Goal: Task Accomplishment & Management: Use online tool/utility

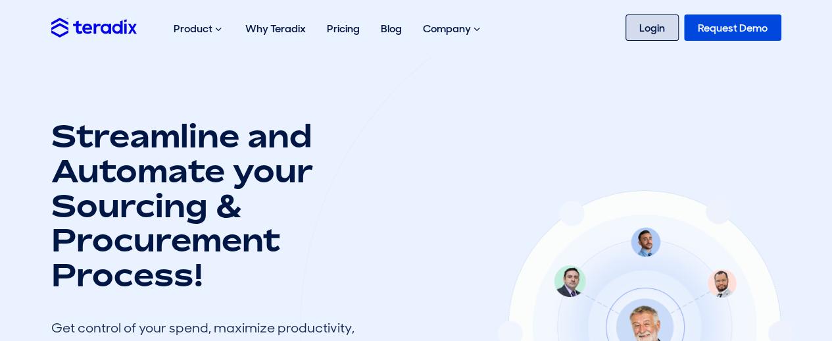
click at [652, 32] on link "Login" at bounding box center [651, 27] width 53 height 26
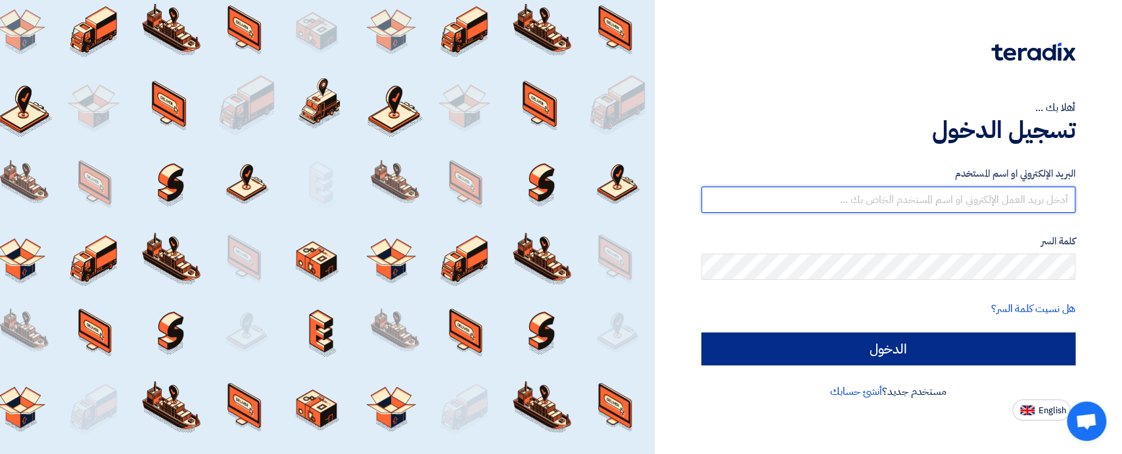
type input "sales@t-square.net"
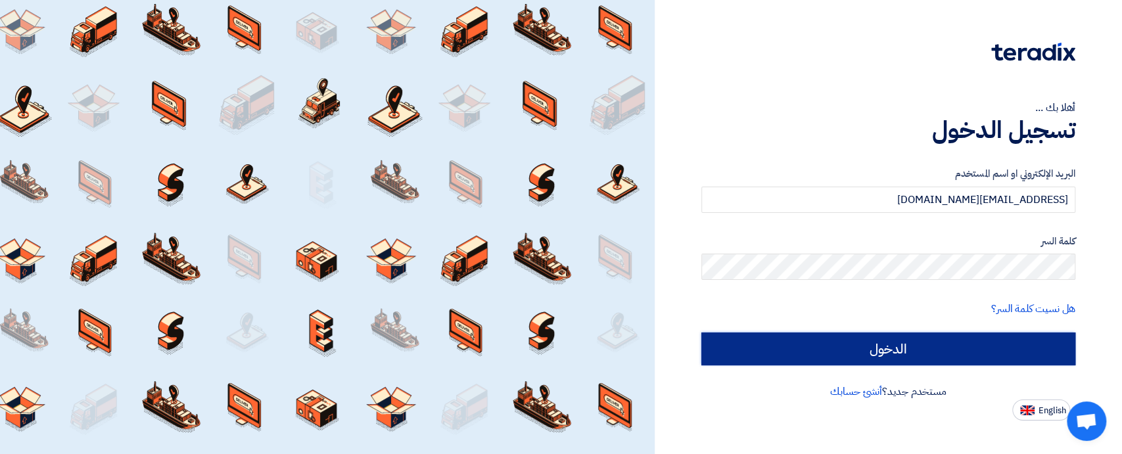
click at [949, 347] on input "الدخول" at bounding box center [889, 349] width 374 height 33
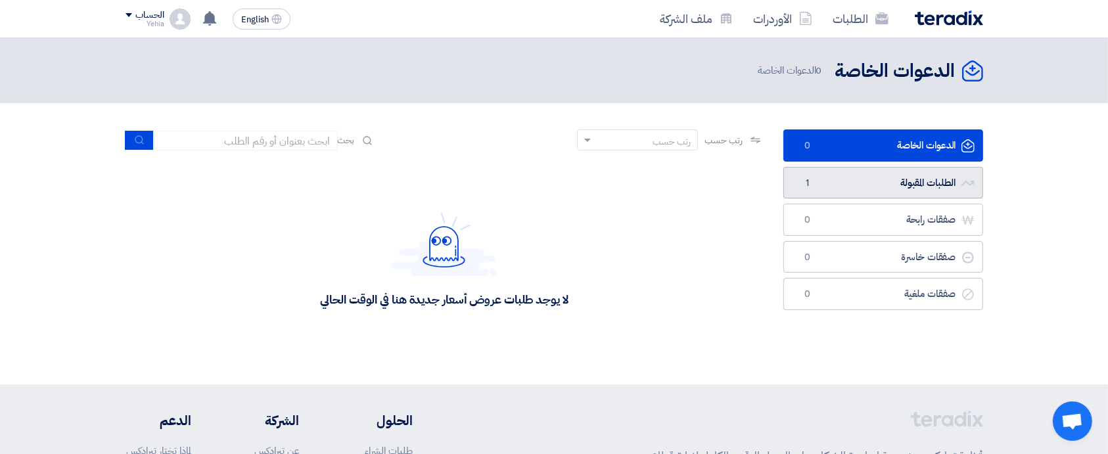
click at [916, 179] on link "الطلبات المقبولة الطلبات المقبولة 1" at bounding box center [884, 183] width 200 height 32
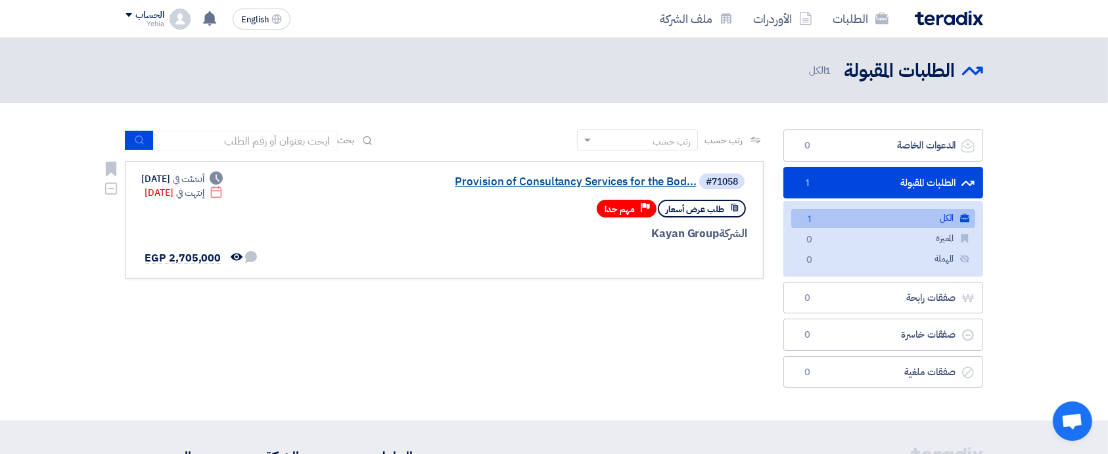
click at [542, 181] on link "Provision of Consultancy Services for the Bod..." at bounding box center [565, 182] width 263 height 12
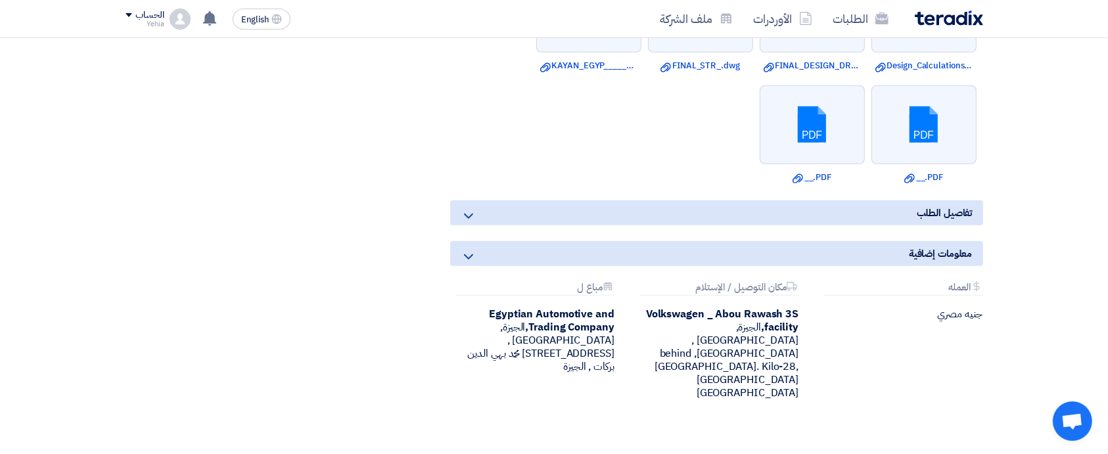
scroll to position [1078, 0]
